Goal: Register for event/course

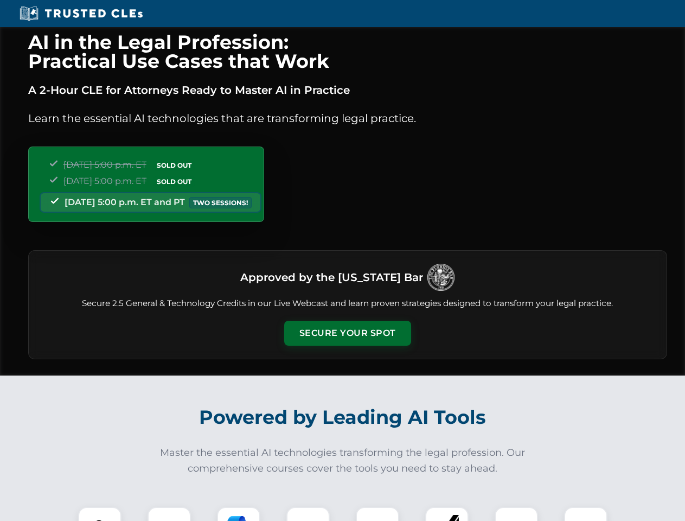
click at [347, 333] on button "Secure Your Spot" at bounding box center [347, 332] width 127 height 25
click at [100, 513] on img at bounding box center [99, 527] width 31 height 31
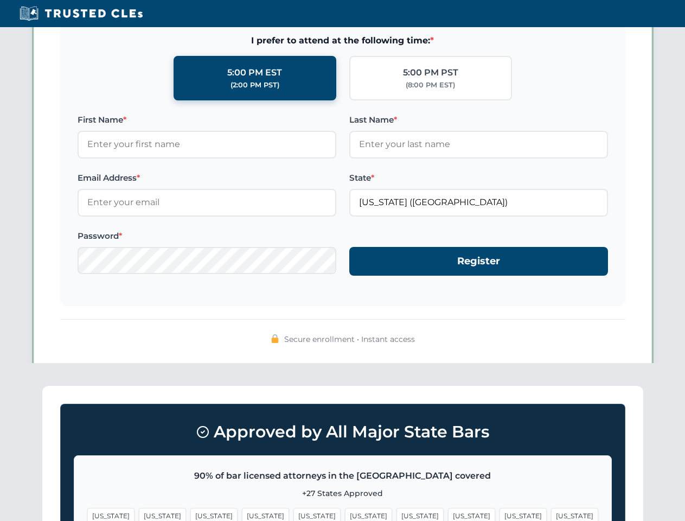
click at [396, 513] on span "[US_STATE]" at bounding box center [419, 516] width 47 height 16
click at [499, 513] on span "[US_STATE]" at bounding box center [522, 516] width 47 height 16
